Goal: Task Accomplishment & Management: Use online tool/utility

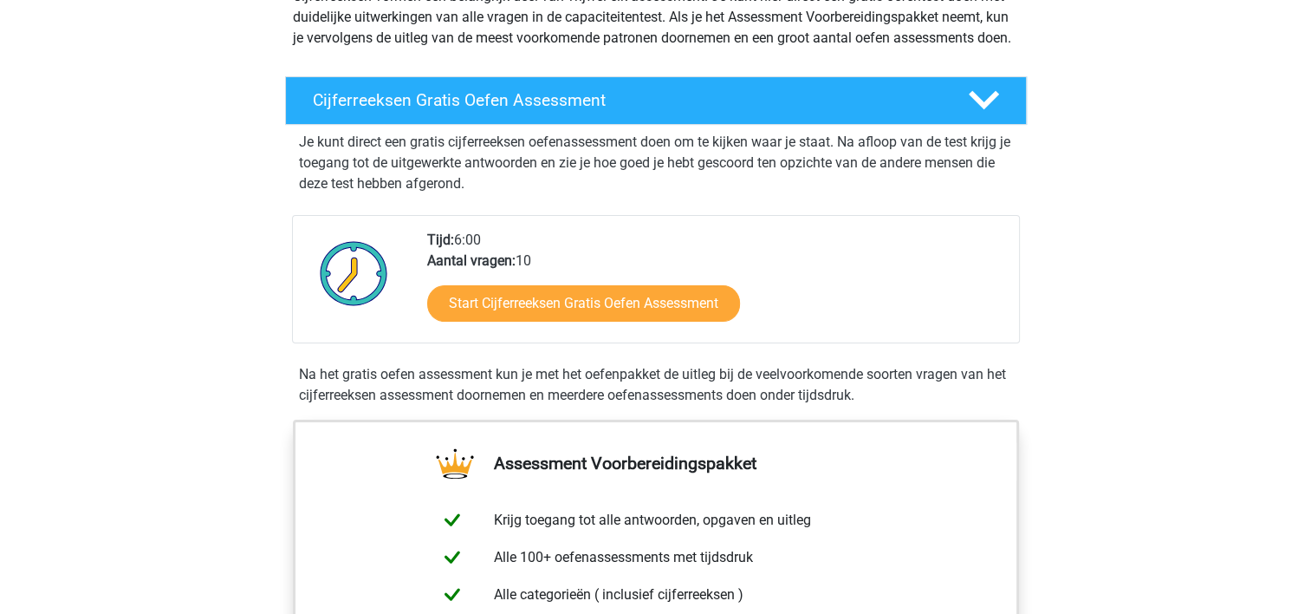
scroll to position [347, 0]
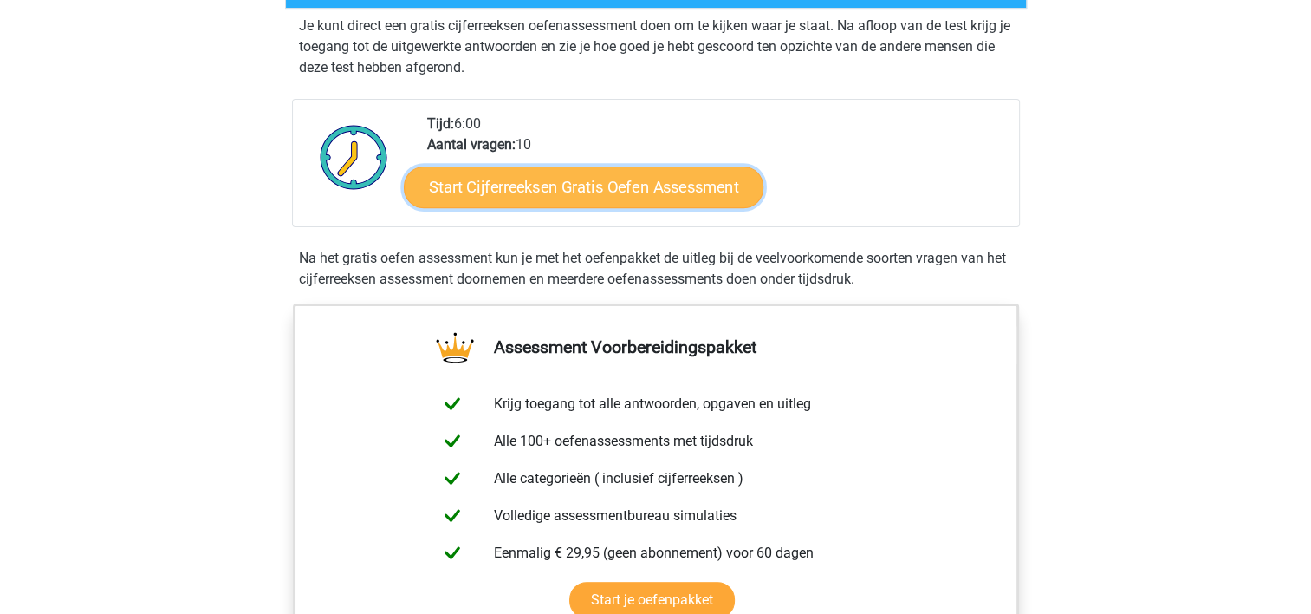
click at [594, 207] on link "Start Cijferreeksen Gratis Oefen Assessment" at bounding box center [584, 187] width 360 height 42
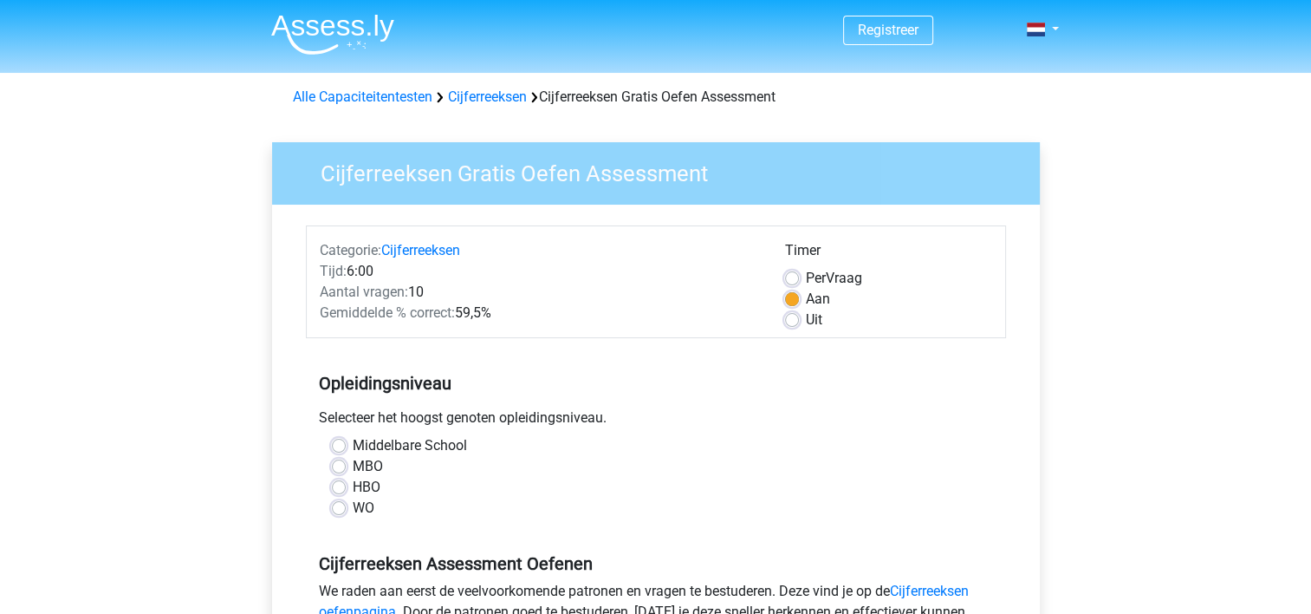
click at [358, 507] on label "WO" at bounding box center [364, 507] width 22 height 21
click at [346, 507] on input "WO" at bounding box center [339, 505] width 14 height 17
radio input "true"
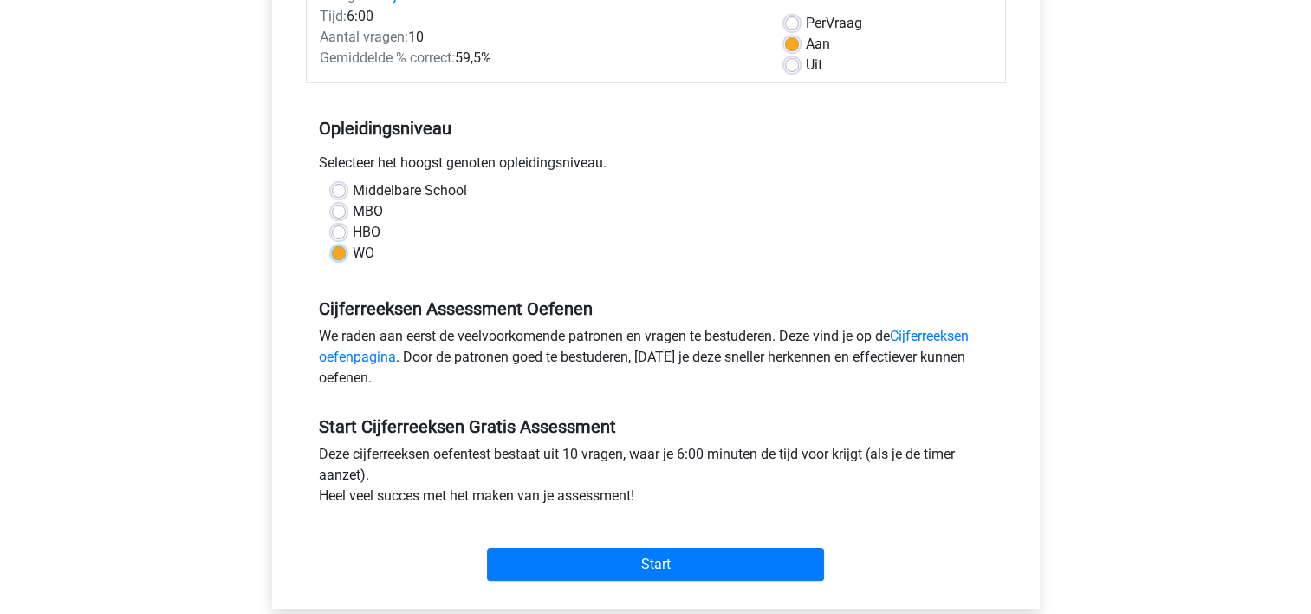
scroll to position [347, 0]
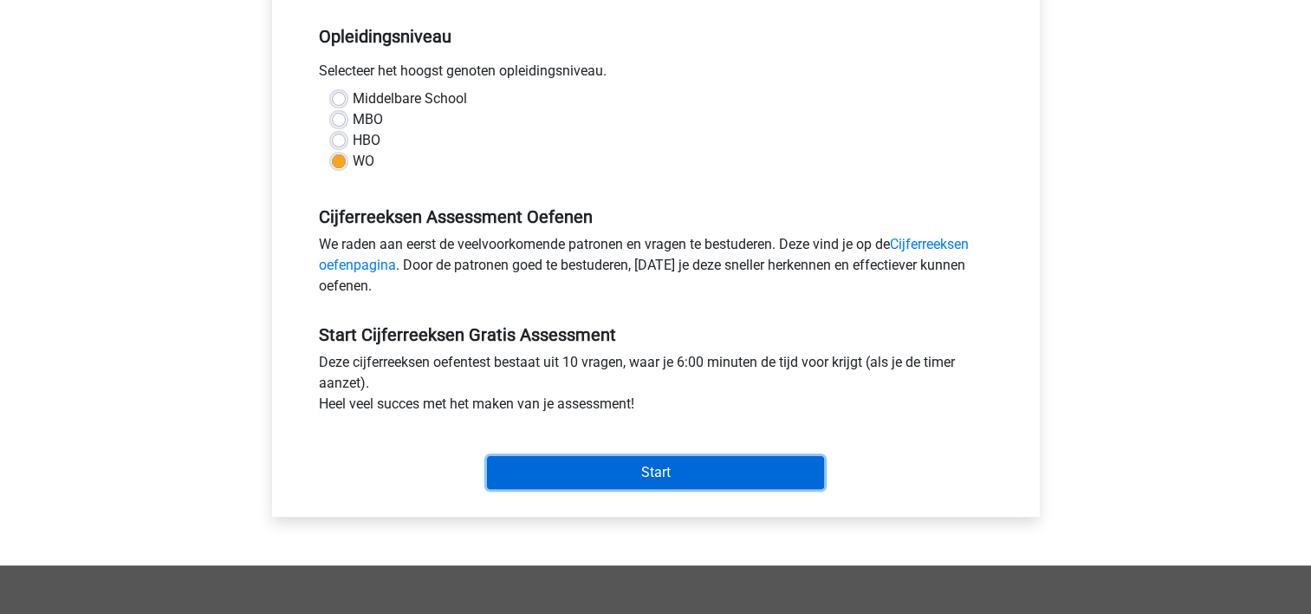
click at [630, 481] on input "Start" at bounding box center [655, 472] width 337 height 33
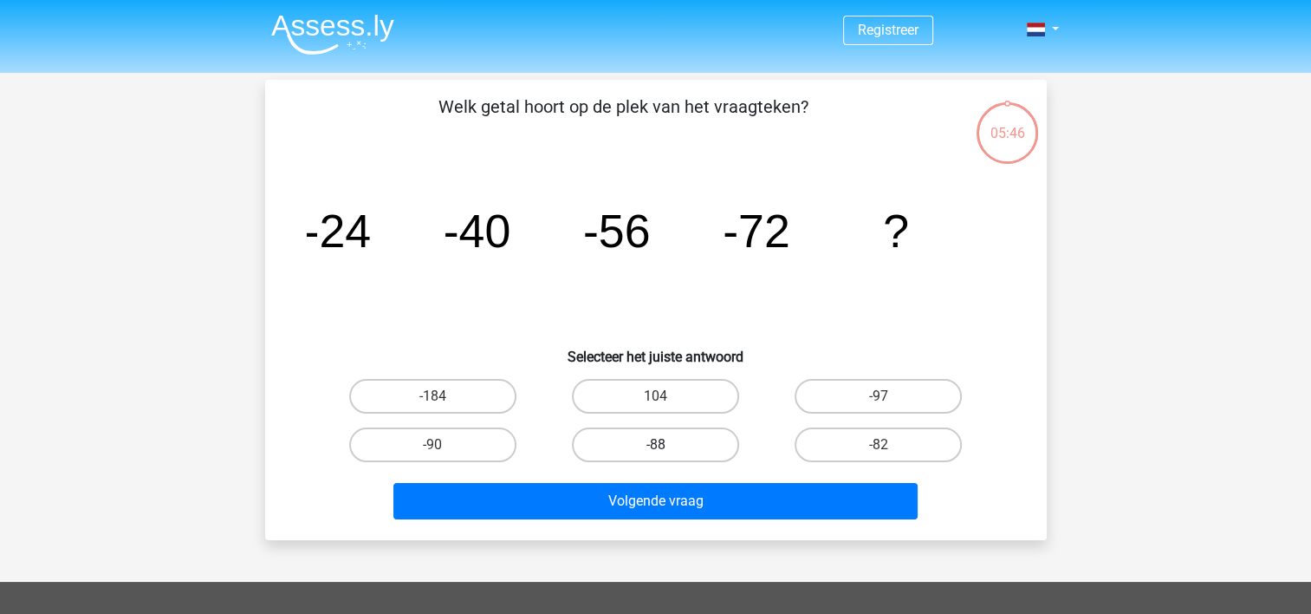
click at [656, 439] on label "-88" at bounding box center [655, 444] width 167 height 35
click at [656, 445] on input "-88" at bounding box center [660, 450] width 11 height 11
radio input "true"
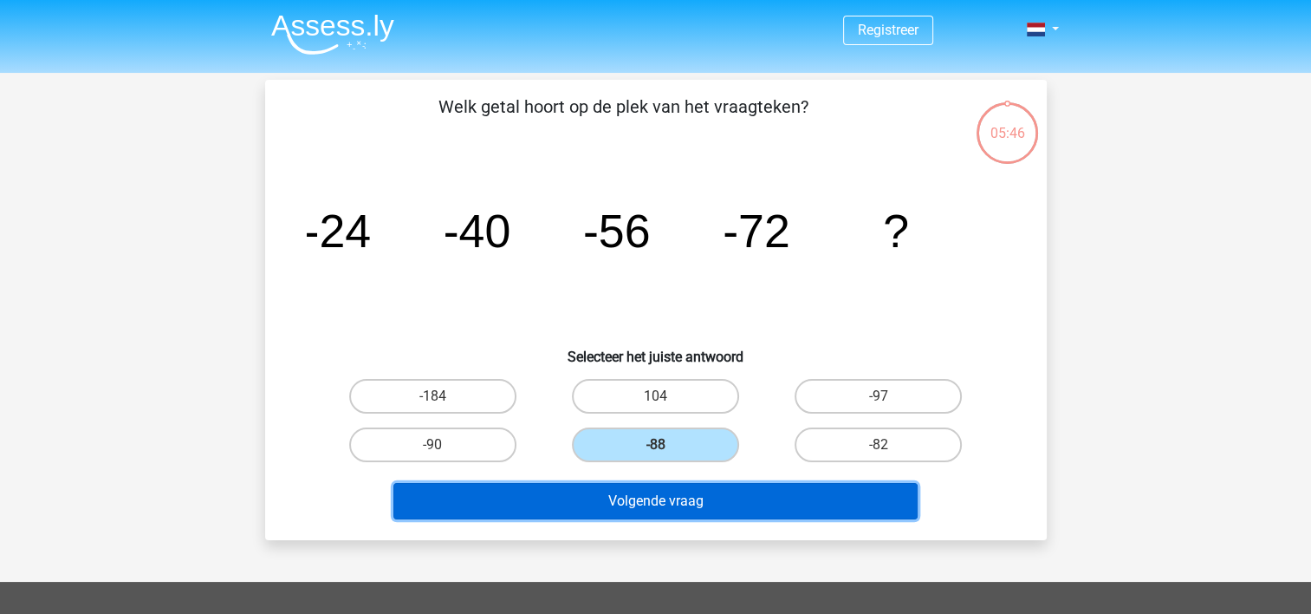
click at [672, 497] on button "Volgende vraag" at bounding box center [655, 501] width 524 height 36
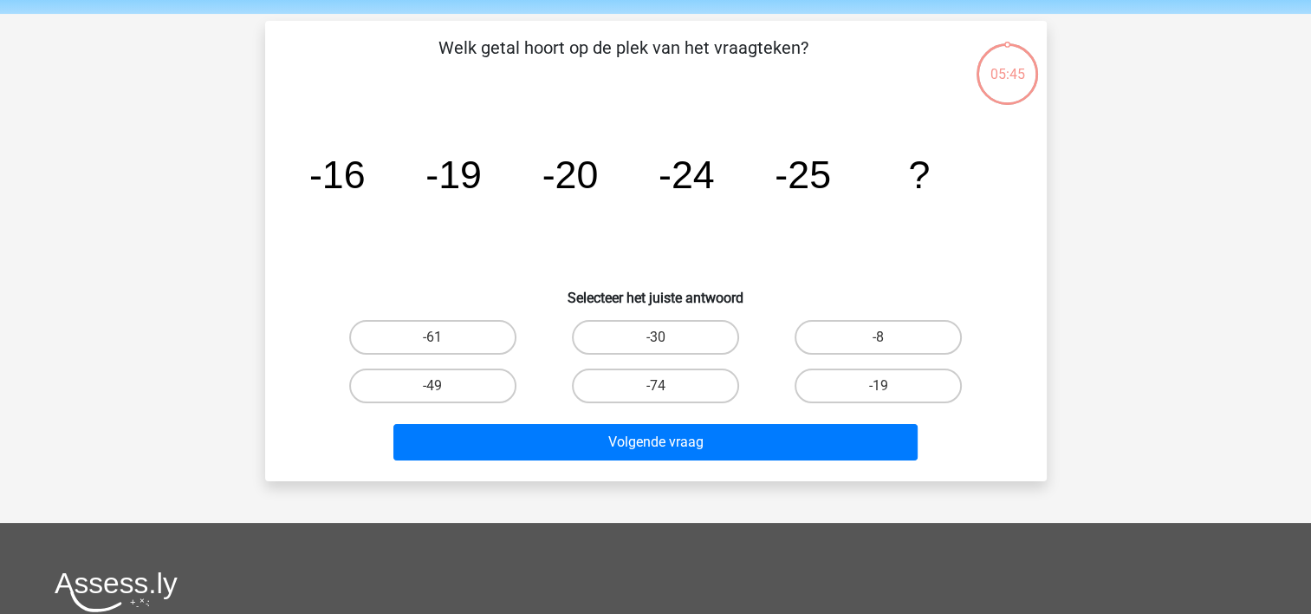
scroll to position [80, 0]
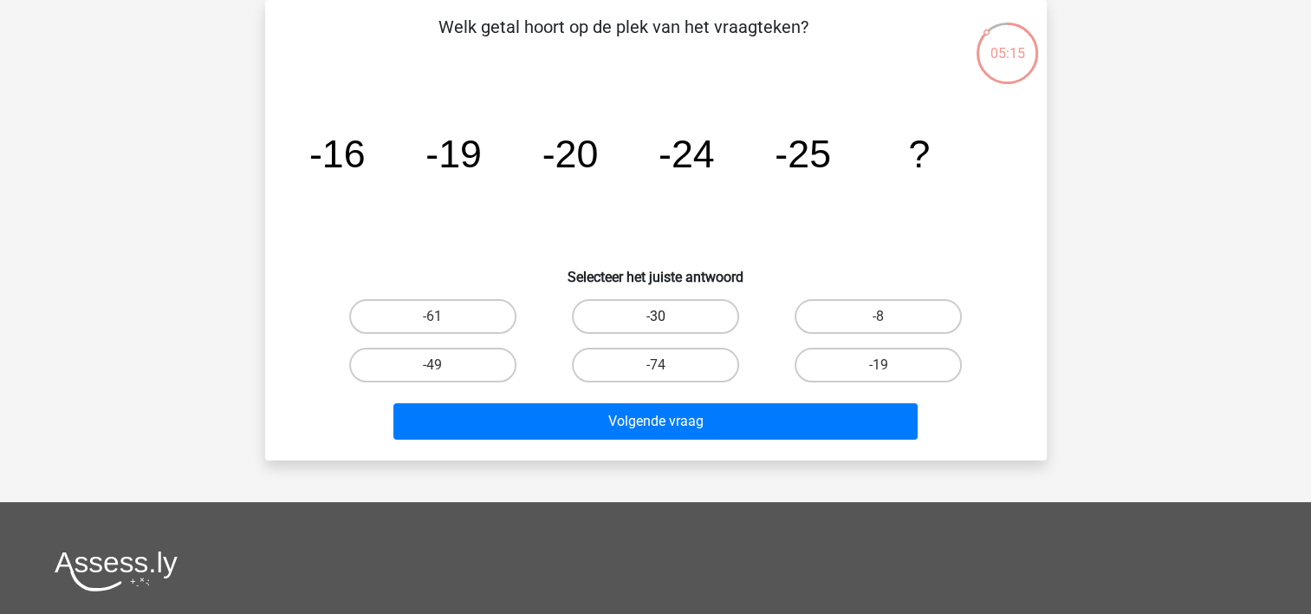
click at [675, 312] on label "-30" at bounding box center [655, 316] width 167 height 35
click at [666, 316] on input "-30" at bounding box center [660, 321] width 11 height 11
radio input "true"
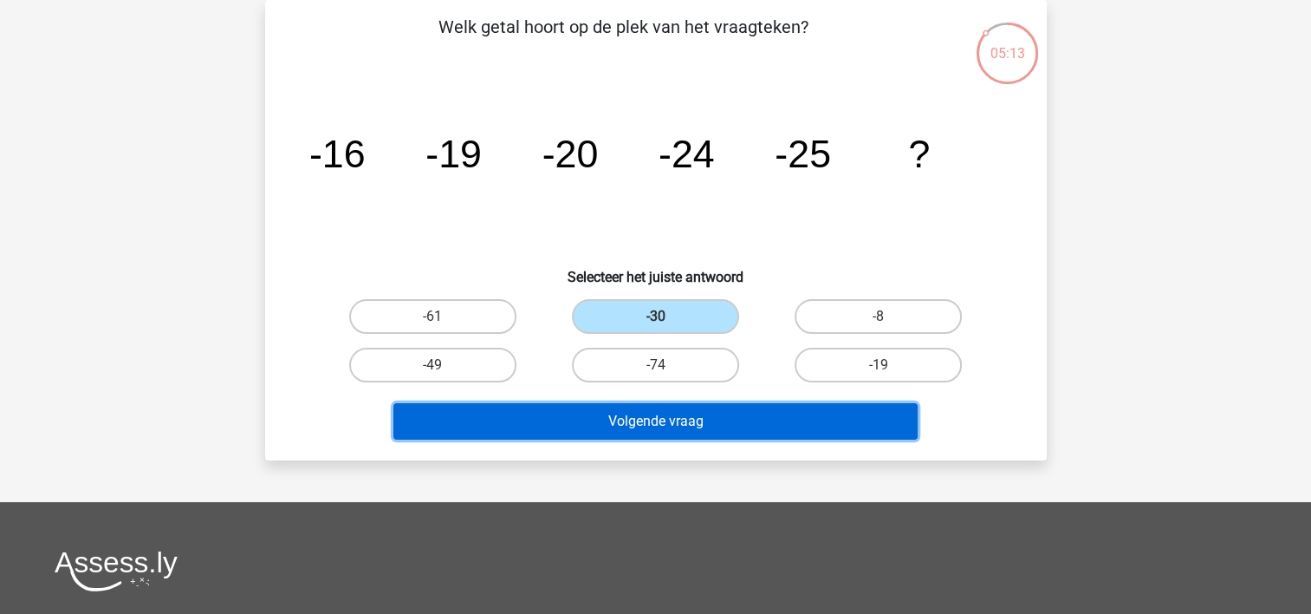
click at [686, 418] on button "Volgende vraag" at bounding box center [655, 421] width 524 height 36
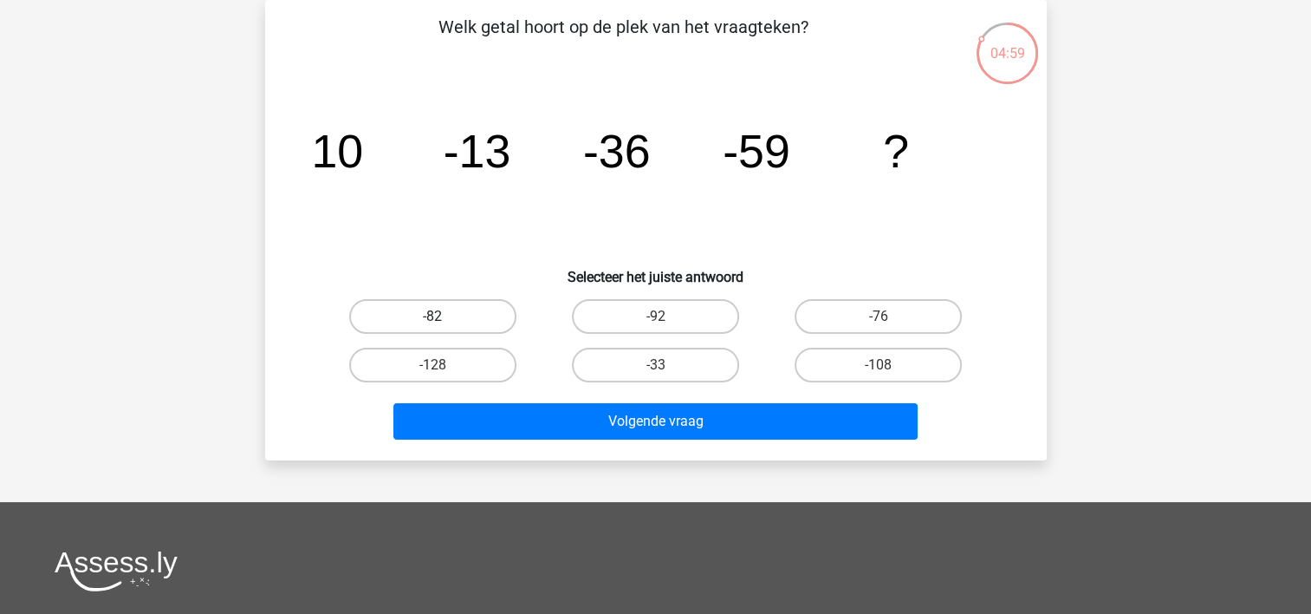
click at [484, 319] on label "-82" at bounding box center [432, 316] width 167 height 35
click at [444, 319] on input "-82" at bounding box center [437, 321] width 11 height 11
radio input "true"
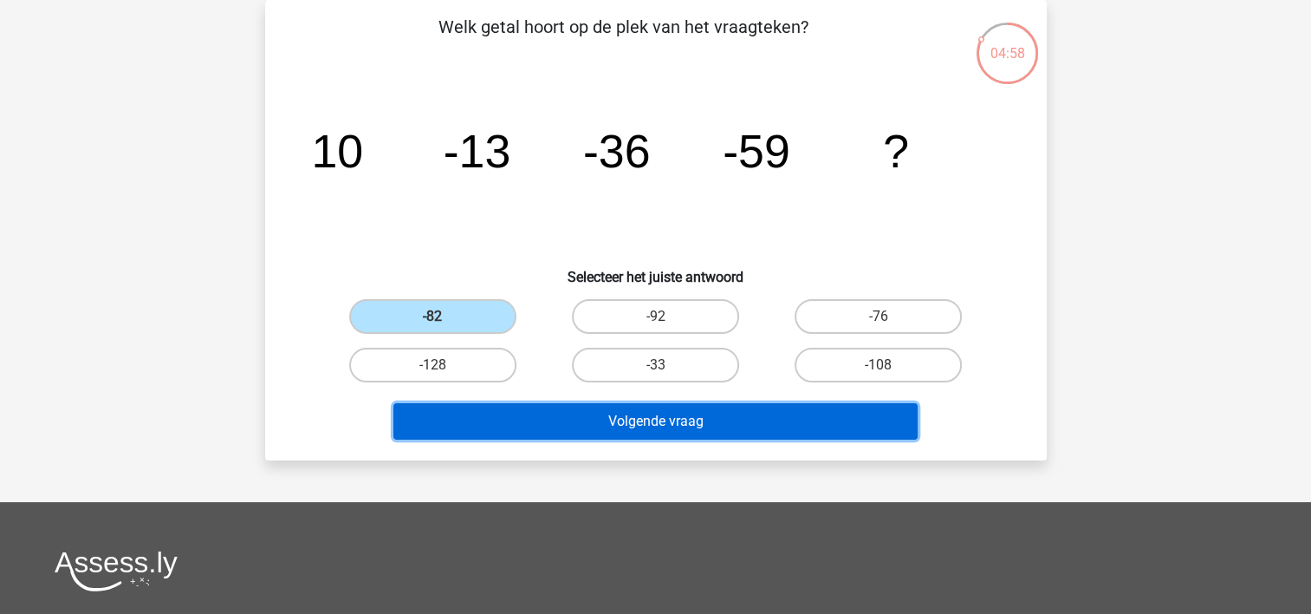
click at [617, 426] on button "Volgende vraag" at bounding box center [655, 421] width 524 height 36
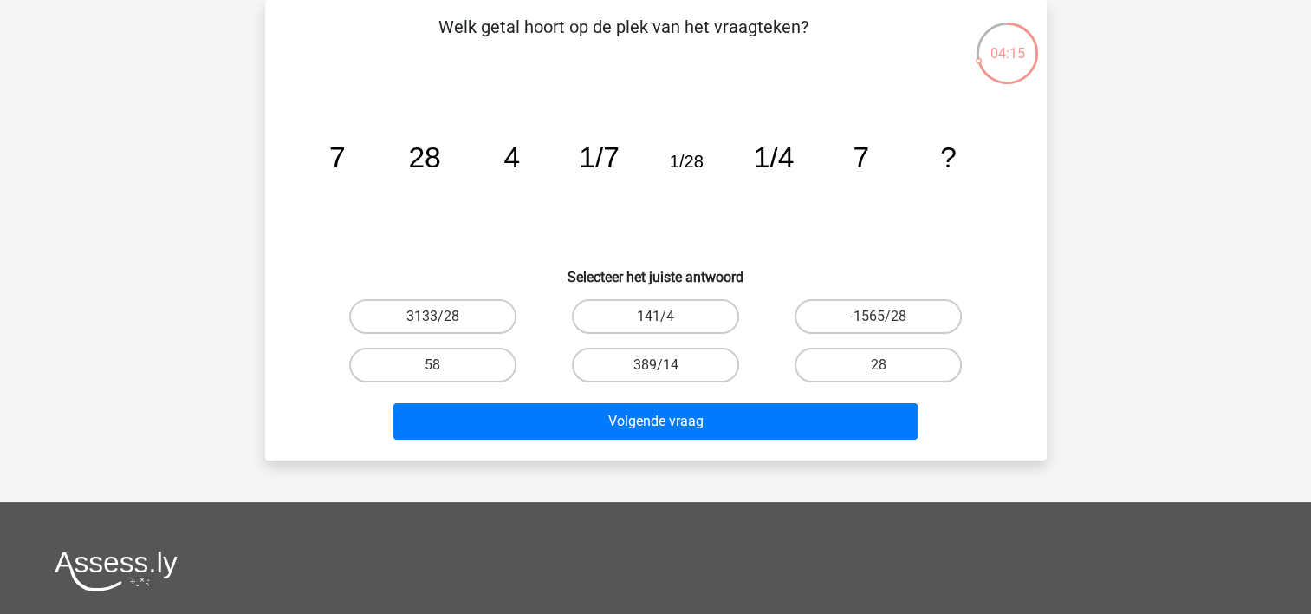
click at [676, 341] on div "389/14" at bounding box center [655, 365] width 223 height 49
click at [678, 322] on label "141/4" at bounding box center [655, 316] width 167 height 35
click at [666, 322] on input "141/4" at bounding box center [660, 321] width 11 height 11
radio input "true"
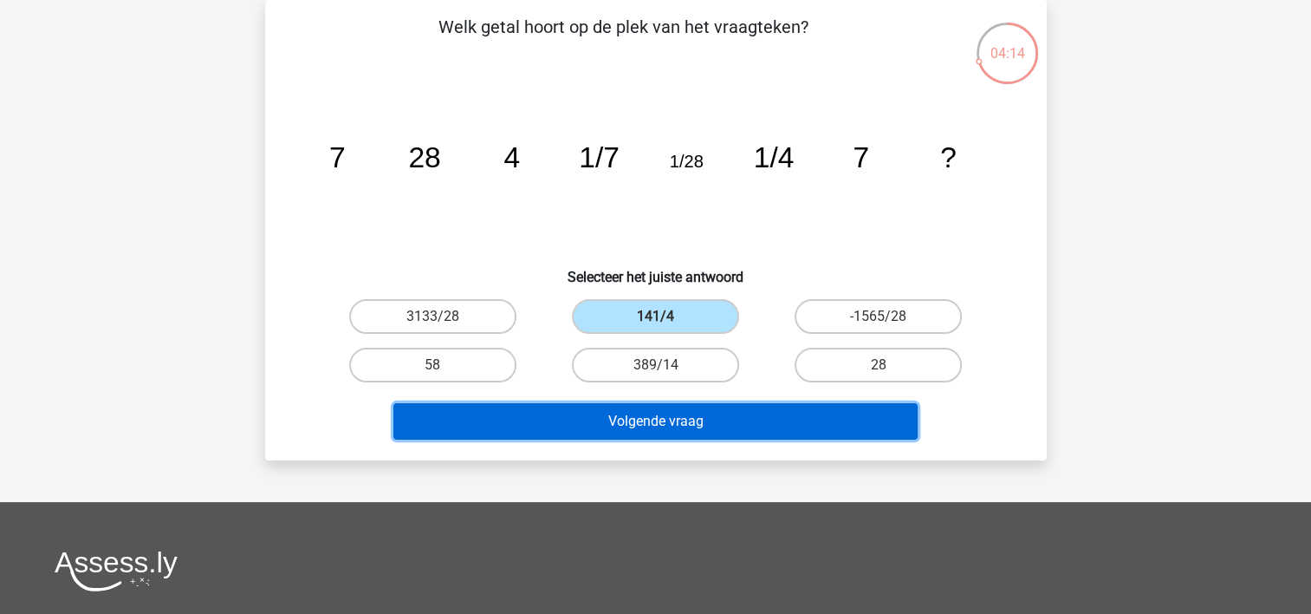
click at [667, 422] on button "Volgende vraag" at bounding box center [655, 421] width 524 height 36
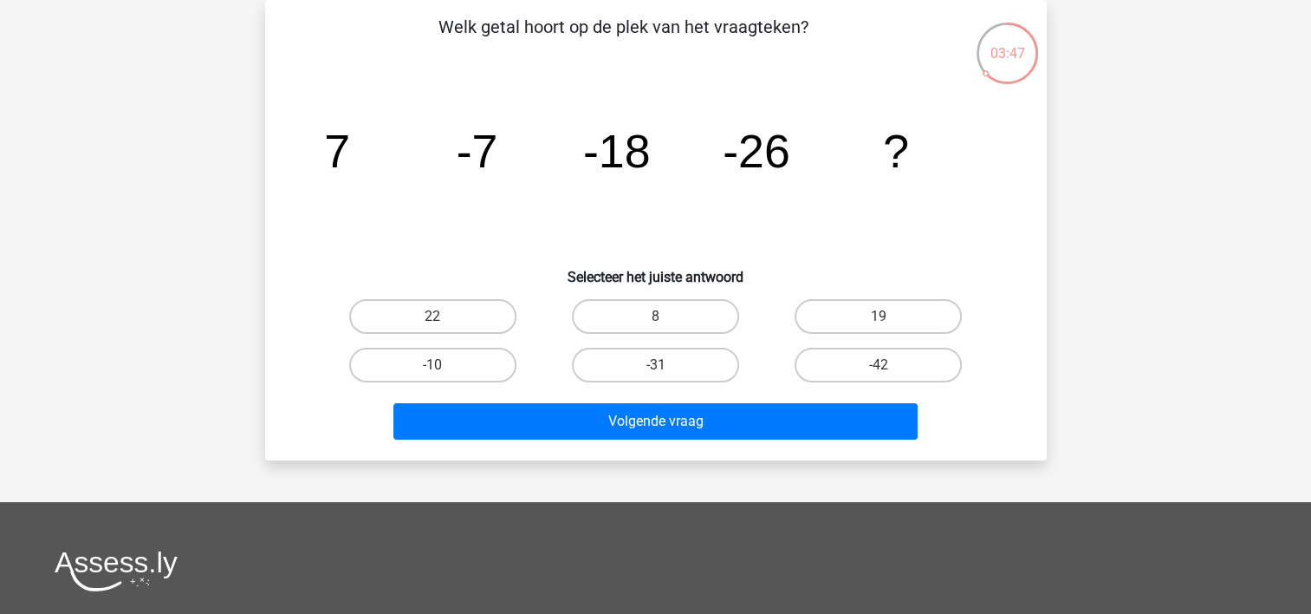
click at [665, 367] on input "-31" at bounding box center [660, 370] width 11 height 11
radio input "true"
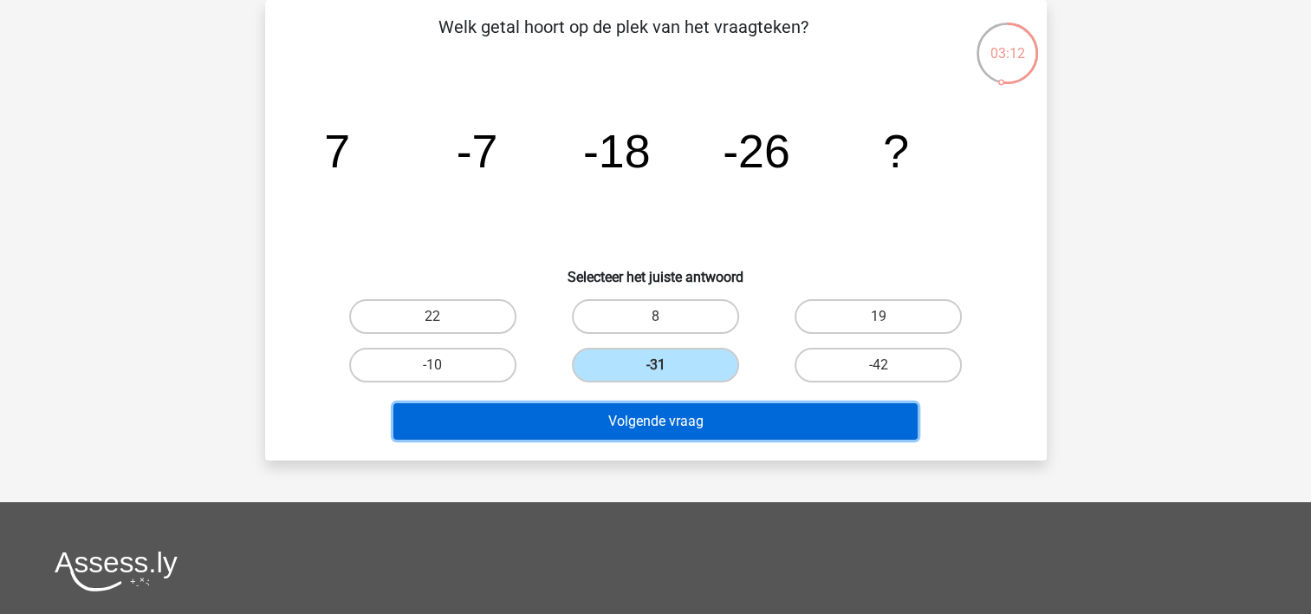
click at [699, 422] on button "Volgende vraag" at bounding box center [655, 421] width 524 height 36
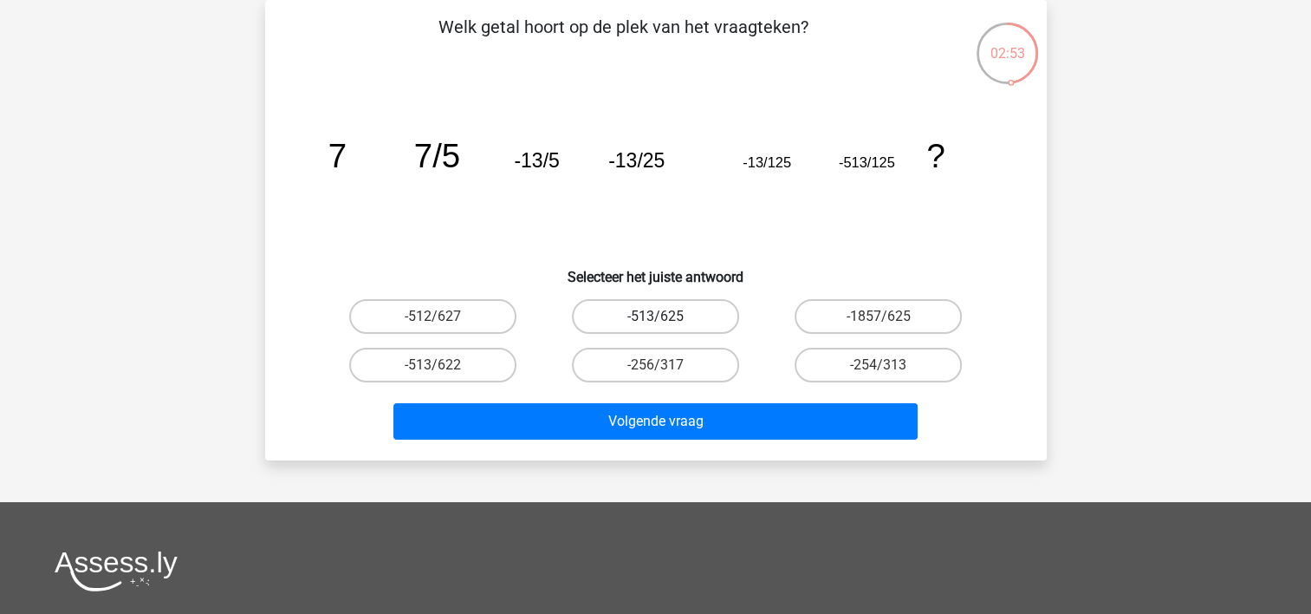
click at [673, 328] on label "-513/625" at bounding box center [655, 316] width 167 height 35
click at [666, 328] on input "-513/625" at bounding box center [660, 321] width 11 height 11
radio input "true"
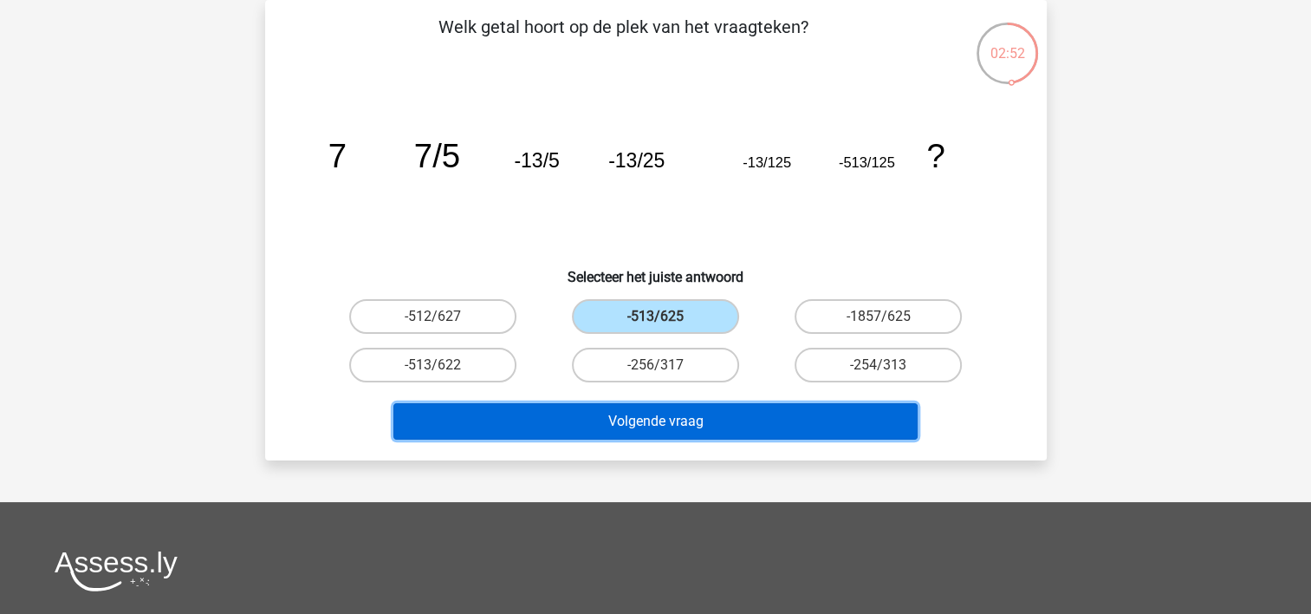
click at [715, 422] on button "Volgende vraag" at bounding box center [655, 421] width 524 height 36
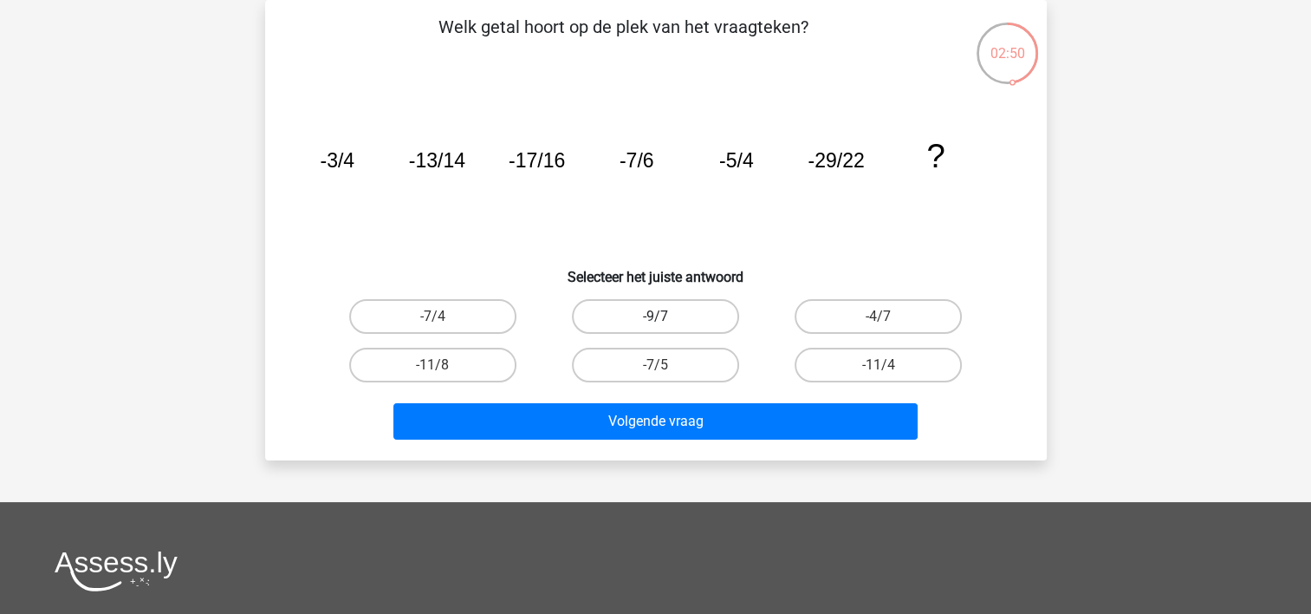
click at [696, 310] on label "-9/7" at bounding box center [655, 316] width 167 height 35
click at [666, 316] on input "-9/7" at bounding box center [660, 321] width 11 height 11
radio input "true"
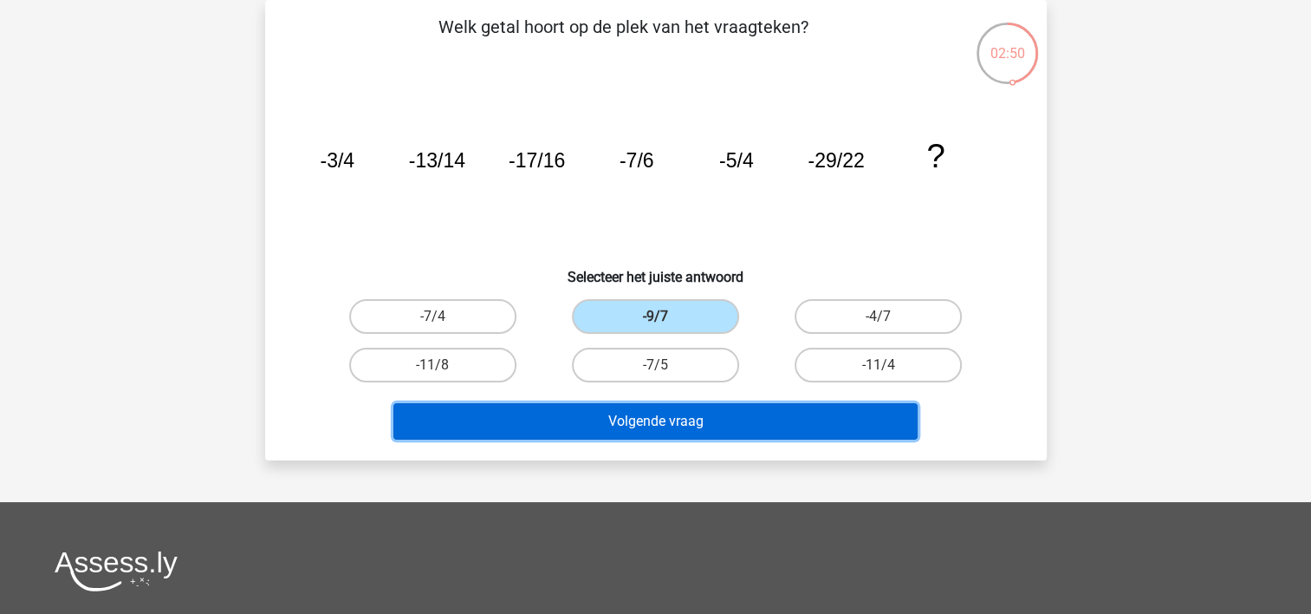
click at [705, 426] on button "Volgende vraag" at bounding box center [655, 421] width 524 height 36
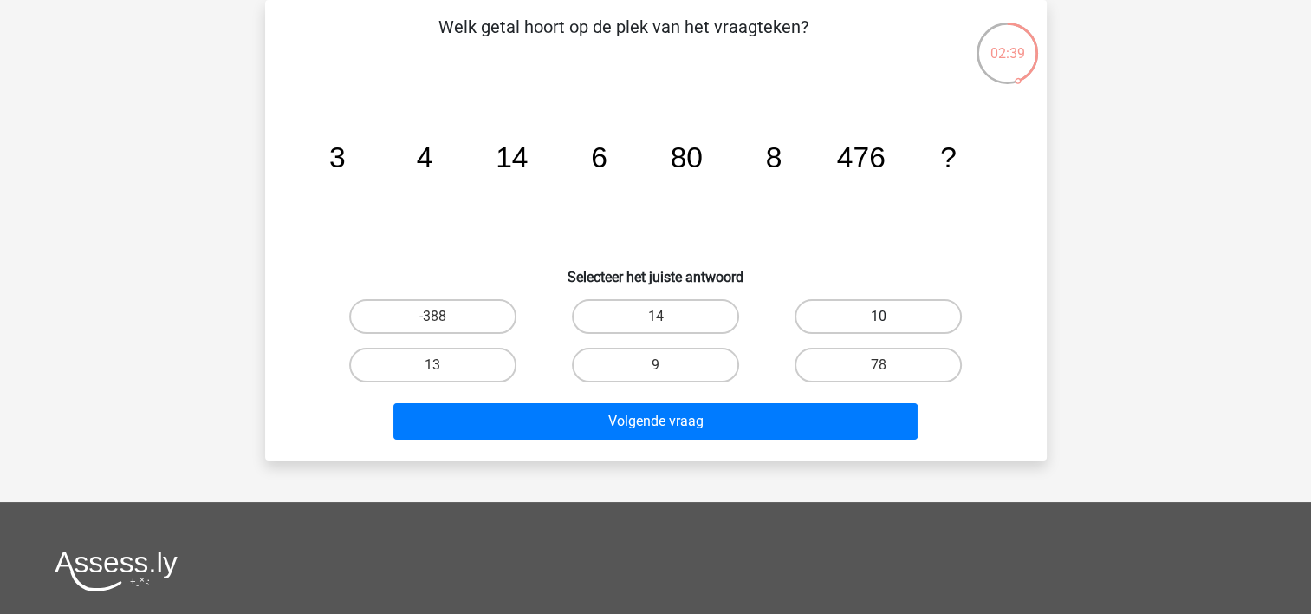
click at [854, 316] on label "10" at bounding box center [878, 316] width 167 height 35
click at [879, 316] on input "10" at bounding box center [884, 321] width 11 height 11
radio input "true"
click at [812, 440] on div "Volgende vraag" at bounding box center [656, 424] width 669 height 43
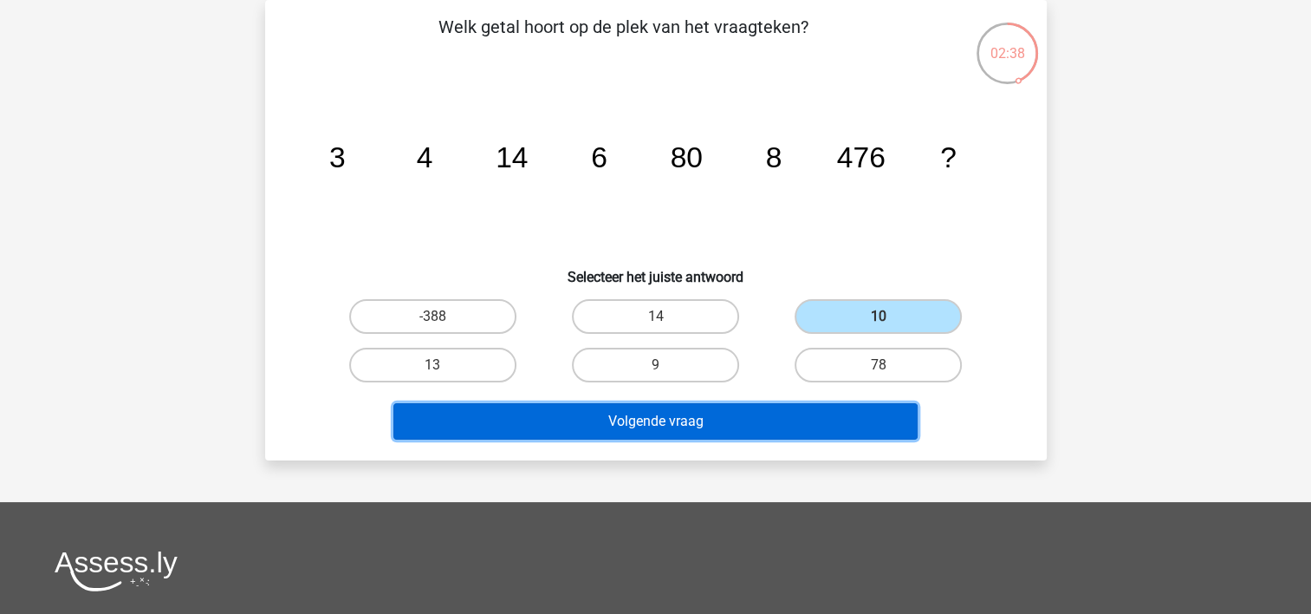
click at [827, 422] on button "Volgende vraag" at bounding box center [655, 421] width 524 height 36
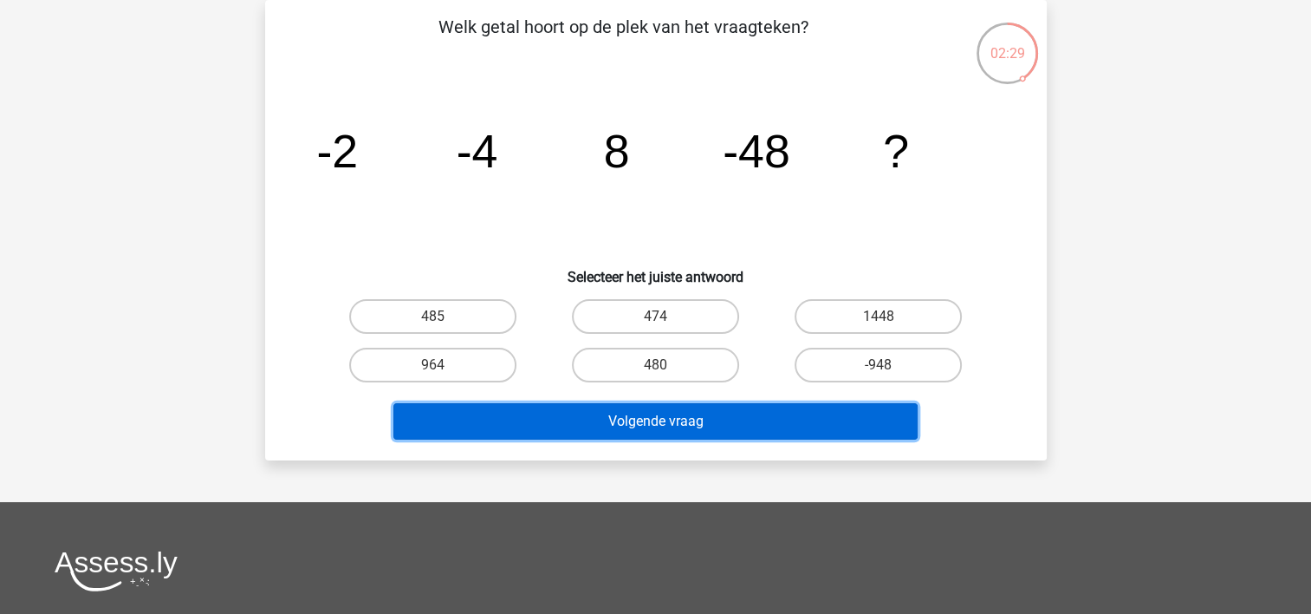
click at [827, 422] on button "Volgende vraag" at bounding box center [655, 421] width 524 height 36
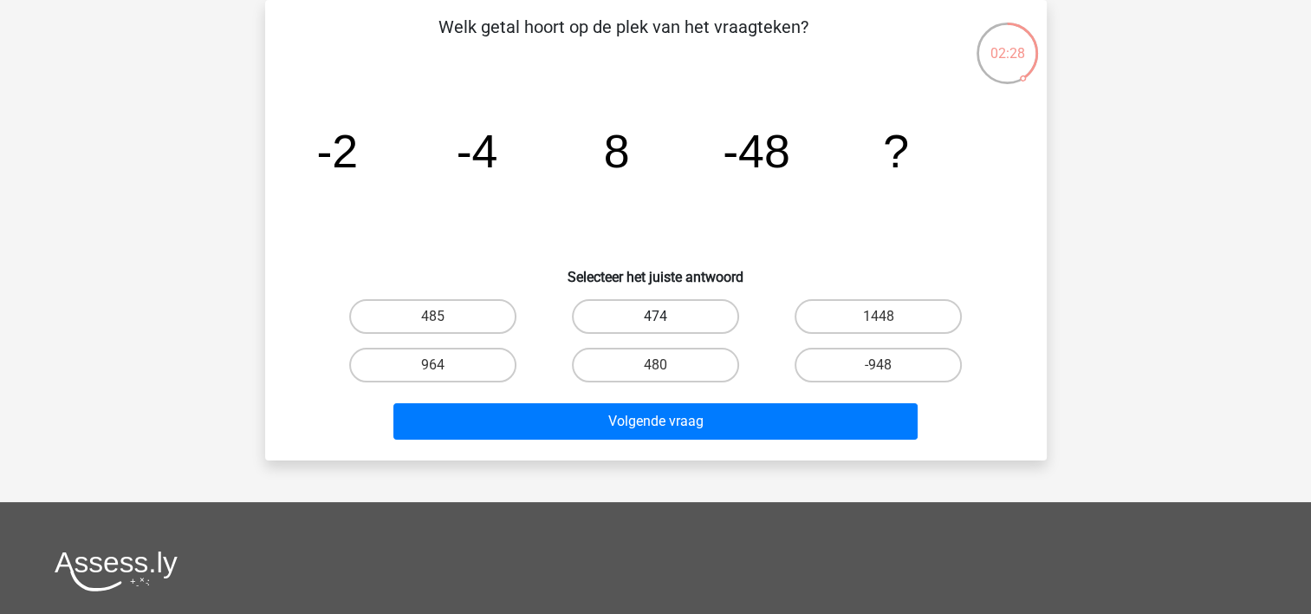
click at [634, 310] on label "474" at bounding box center [655, 316] width 167 height 35
click at [655, 316] on input "474" at bounding box center [660, 321] width 11 height 11
radio input "true"
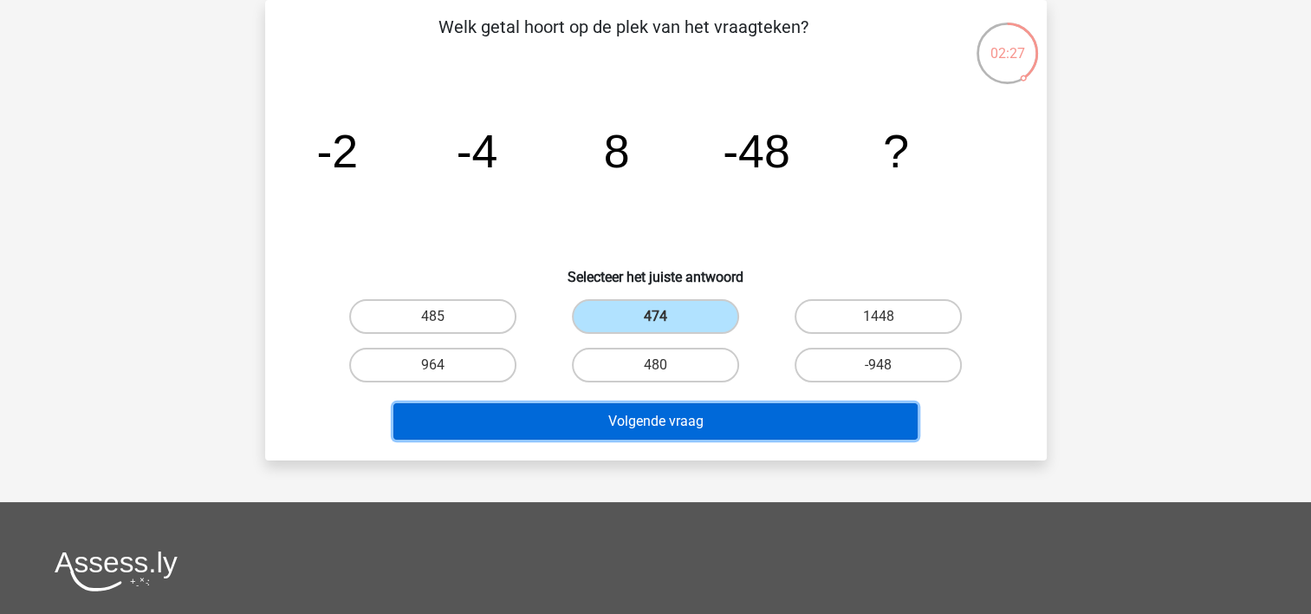
click at [666, 415] on button "Volgende vraag" at bounding box center [655, 421] width 524 height 36
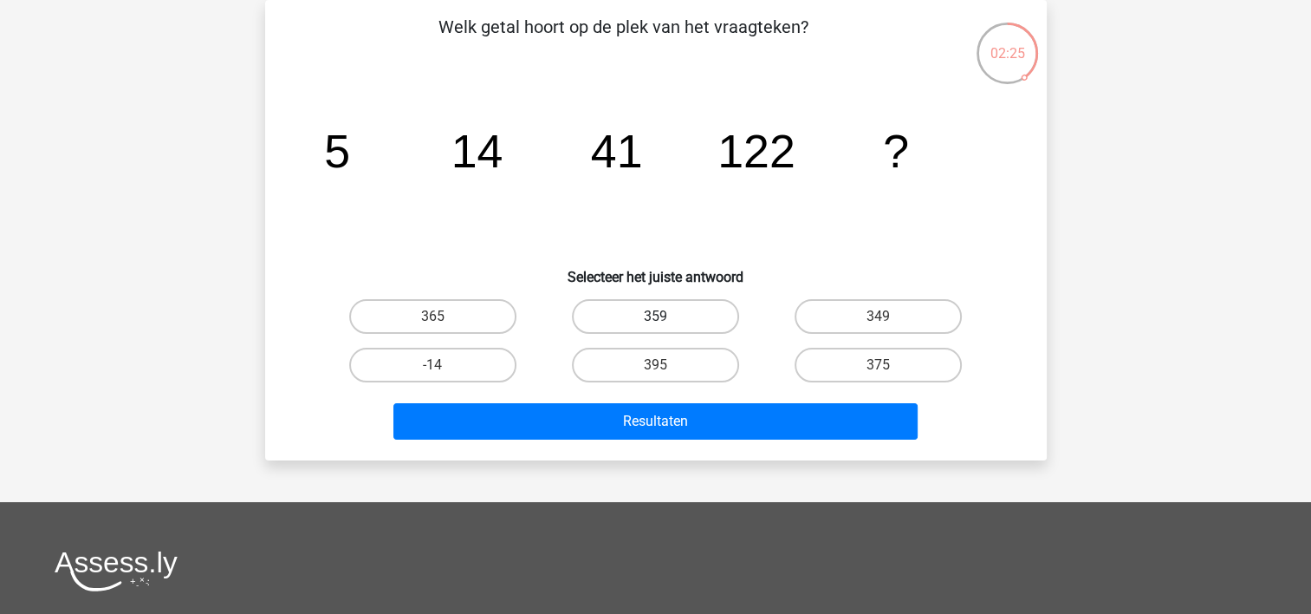
click at [672, 315] on label "359" at bounding box center [655, 316] width 167 height 35
click at [666, 316] on input "359" at bounding box center [660, 321] width 11 height 11
radio input "true"
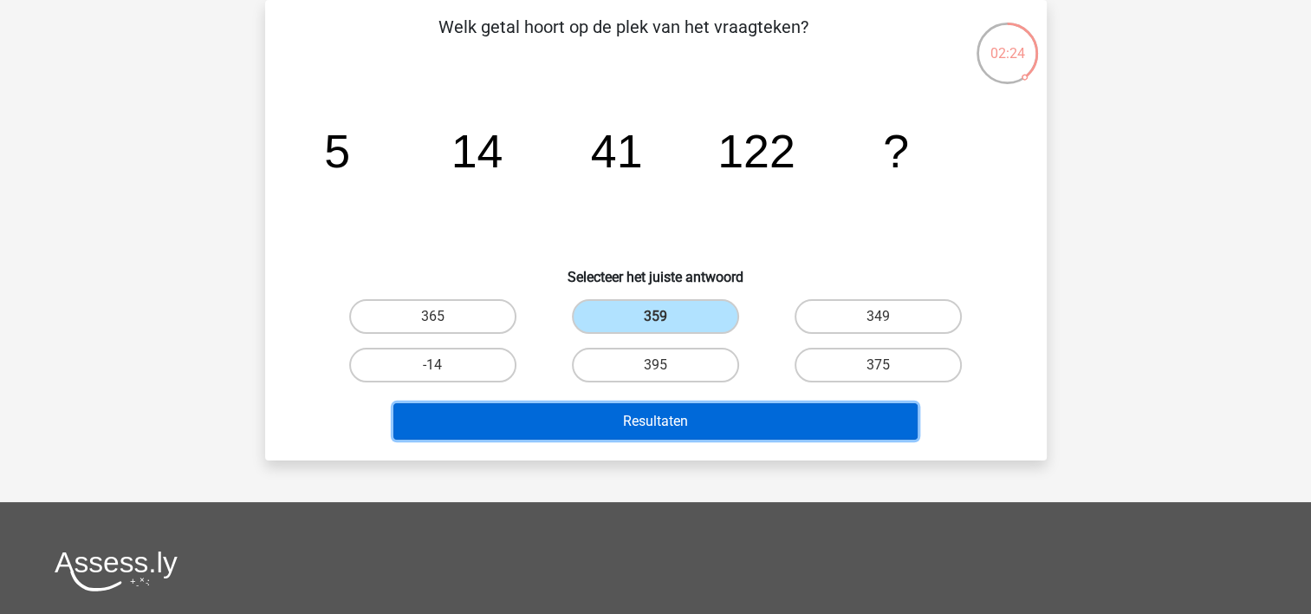
click at [667, 405] on button "Resultaten" at bounding box center [655, 421] width 524 height 36
